Goal: Transaction & Acquisition: Purchase product/service

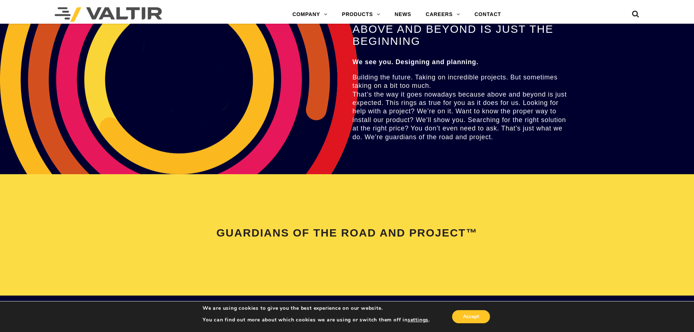
scroll to position [1165, 0]
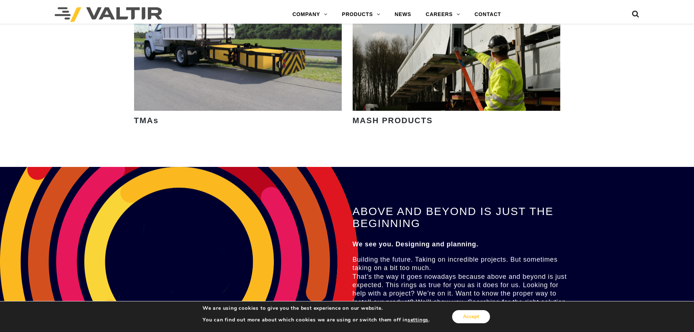
click at [473, 316] on button "Accept" at bounding box center [471, 316] width 38 height 13
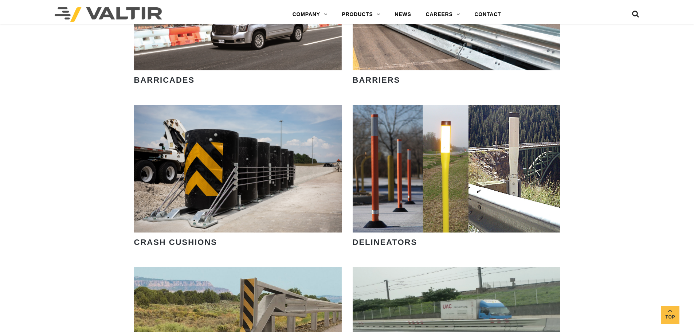
scroll to position [473, 0]
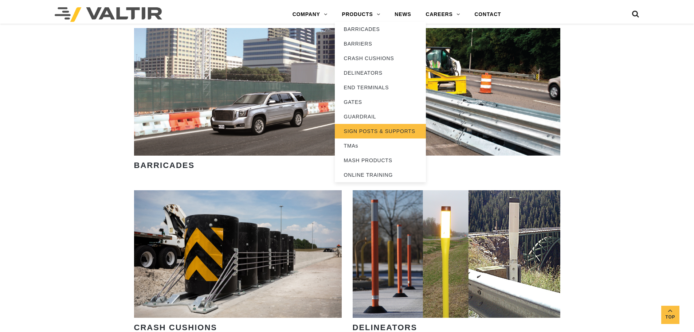
click at [364, 129] on link "SIGN POSTS & SUPPORTS" at bounding box center [380, 131] width 91 height 15
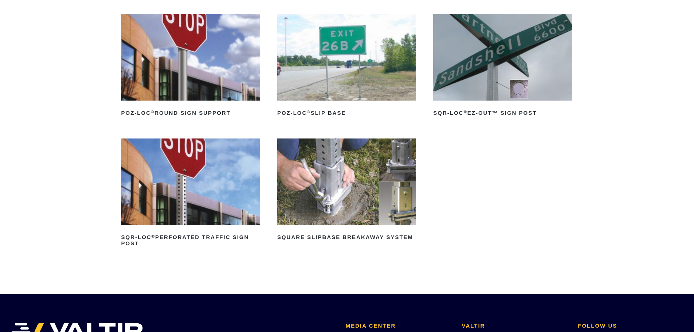
scroll to position [109, 0]
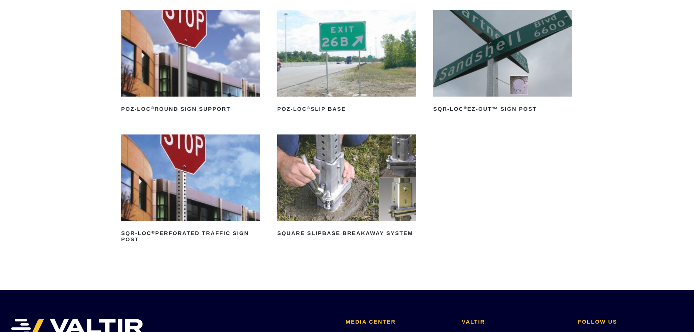
click at [356, 170] on img at bounding box center [346, 177] width 139 height 87
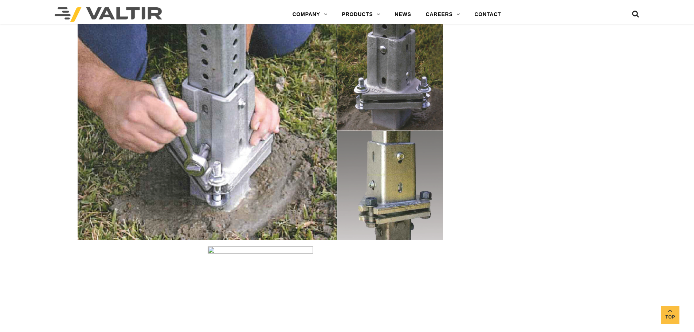
scroll to position [947, 0]
